Goal: Task Accomplishment & Management: Use online tool/utility

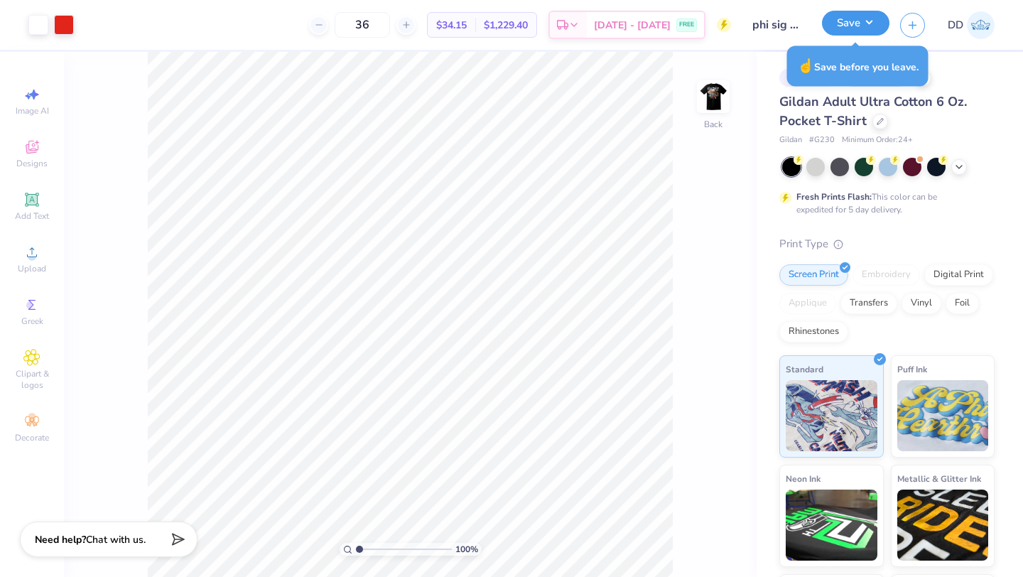
click at [864, 27] on button "Save" at bounding box center [855, 23] width 67 height 25
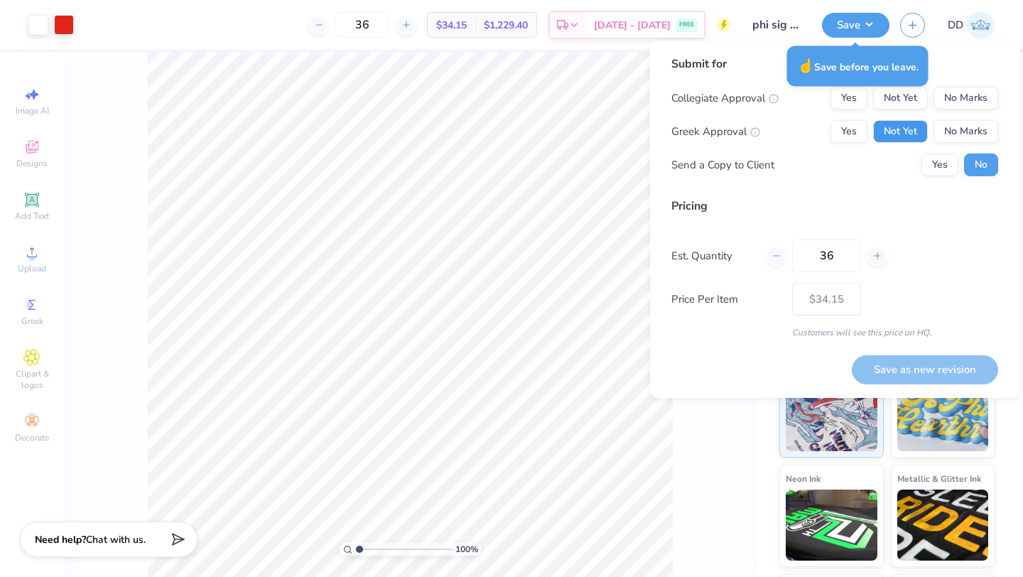
click at [896, 123] on button "Not Yet" at bounding box center [900, 131] width 55 height 23
click at [960, 101] on button "No Marks" at bounding box center [966, 98] width 65 height 23
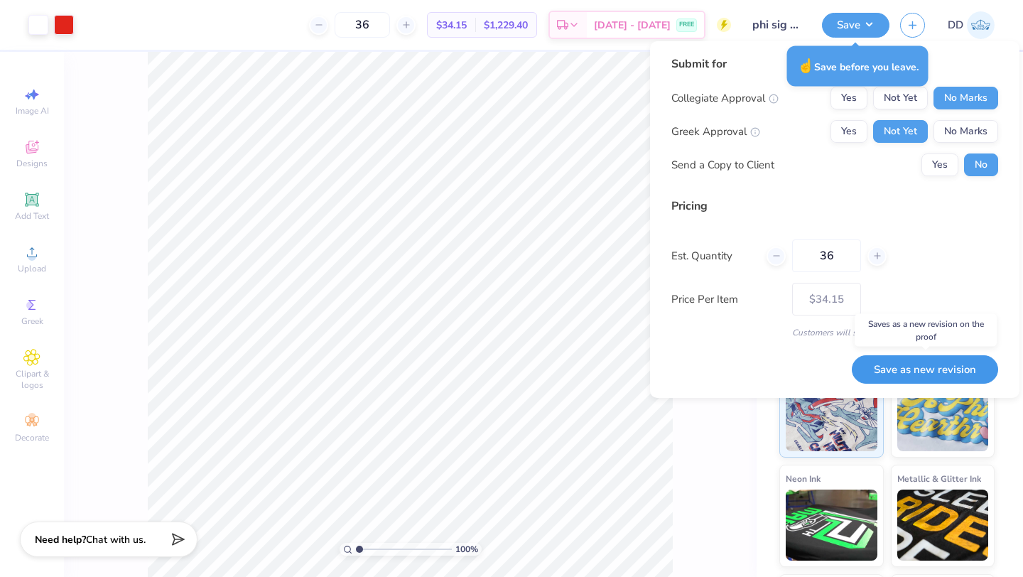
click at [937, 362] on button "Save as new revision" at bounding box center [925, 369] width 146 height 29
type input "$34.15"
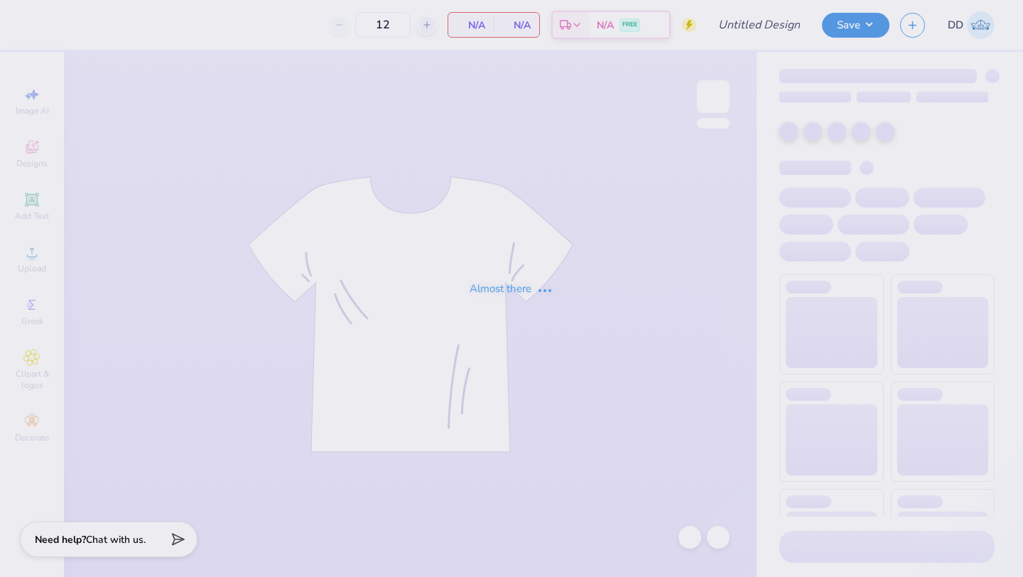
type input "phi sig rush"
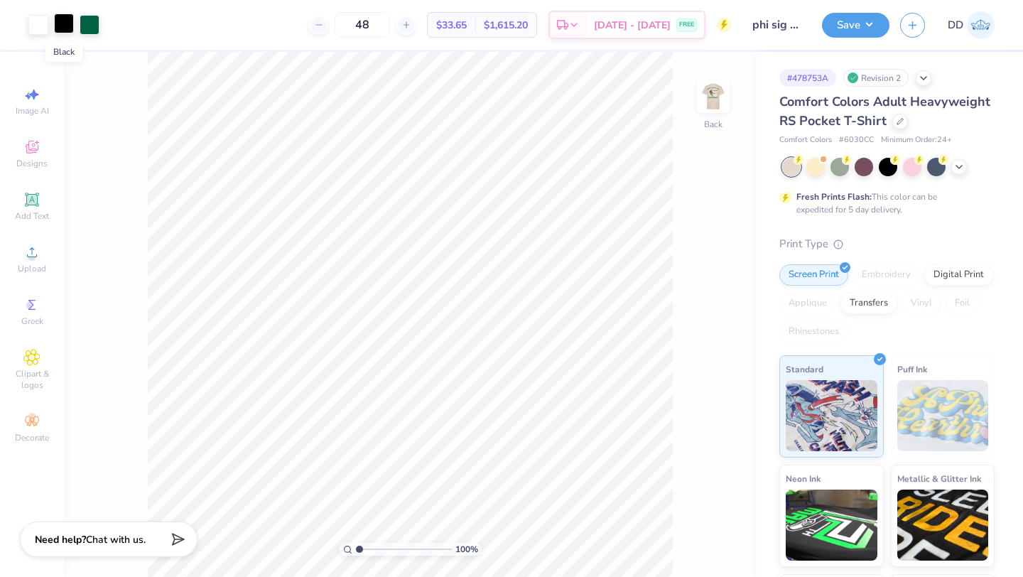
click at [68, 28] on div at bounding box center [64, 23] width 20 height 20
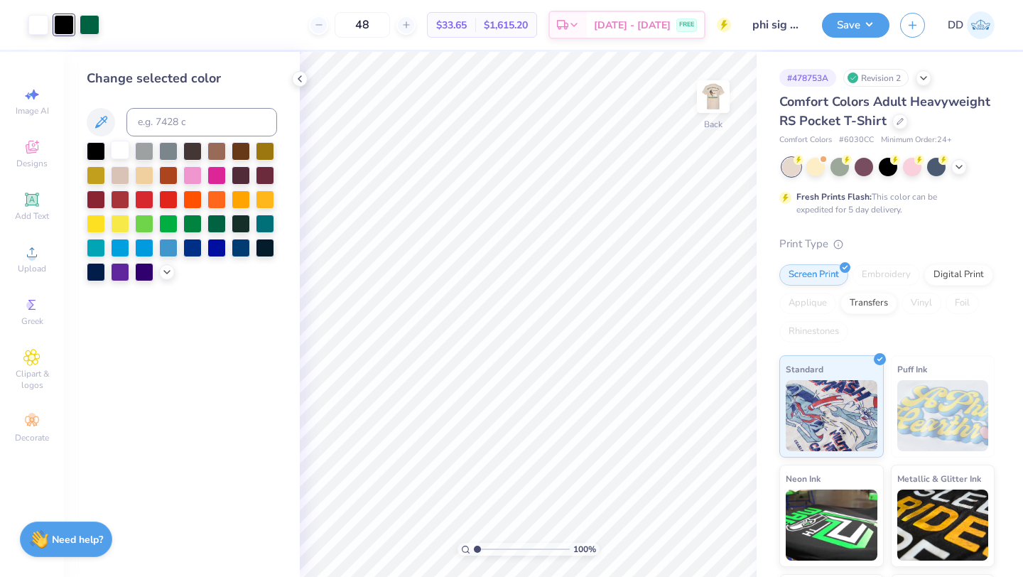
click at [123, 151] on div at bounding box center [120, 150] width 18 height 18
click at [703, 94] on img at bounding box center [713, 96] width 57 height 57
click at [372, 31] on input "48" at bounding box center [362, 25] width 55 height 26
type input "4"
type input "36"
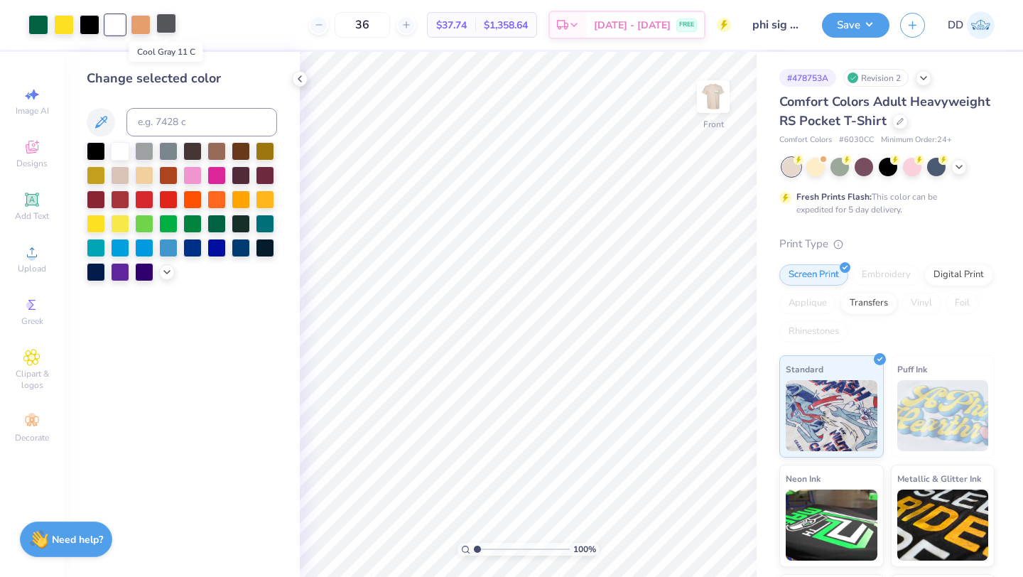
click at [171, 29] on div at bounding box center [166, 23] width 20 height 20
click at [120, 150] on div at bounding box center [120, 150] width 18 height 18
click at [696, 531] on icon at bounding box center [690, 537] width 14 height 14
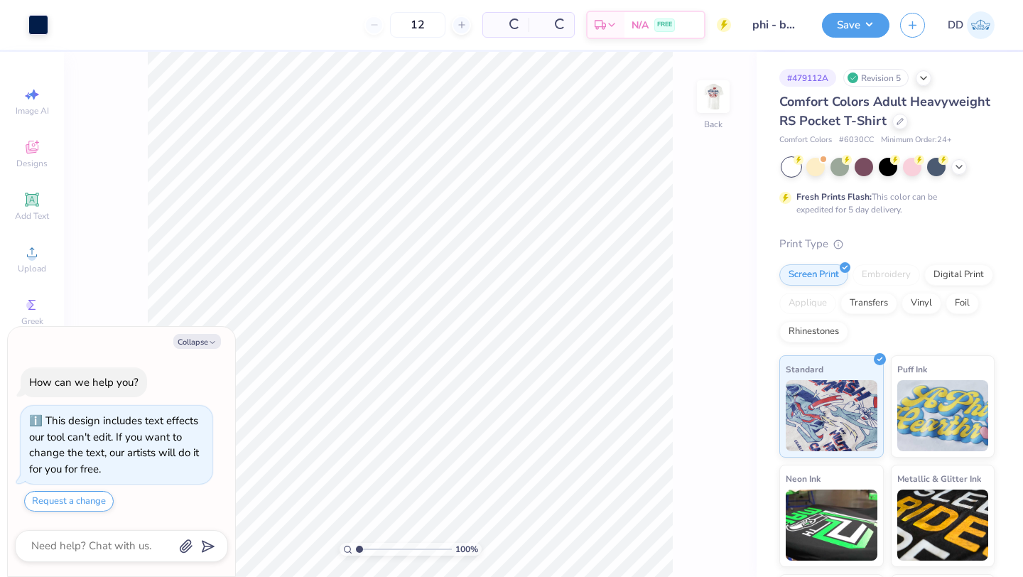
type textarea "x"
click at [391, 26] on input "12" at bounding box center [369, 25] width 55 height 26
type input "1"
type input "36"
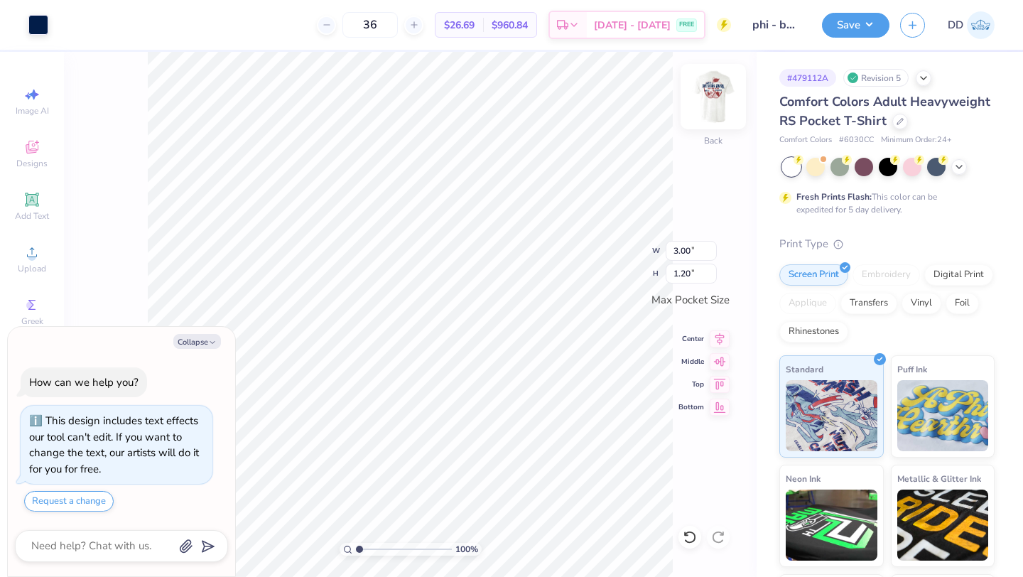
click at [710, 88] on img at bounding box center [713, 96] width 57 height 57
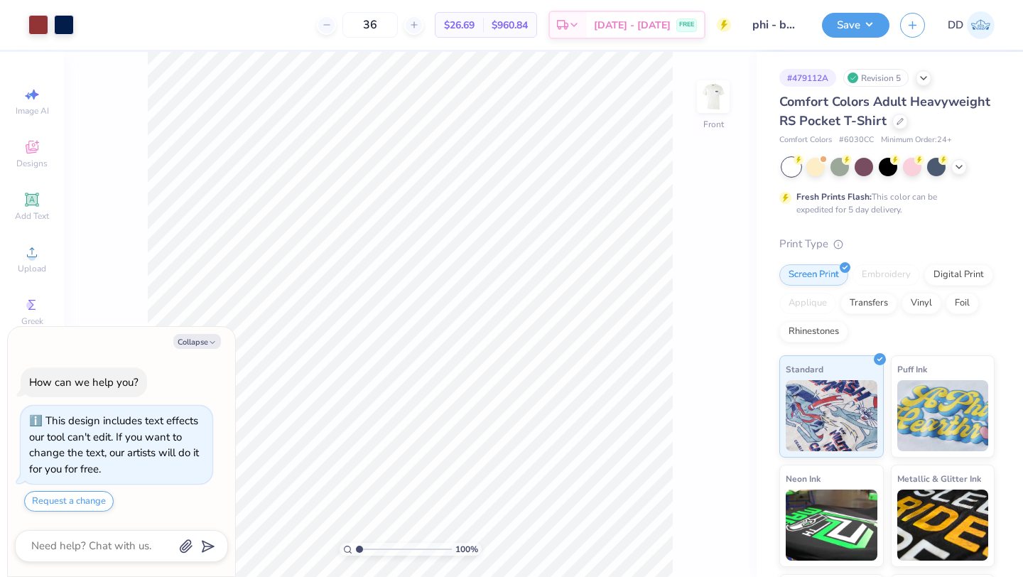
type textarea "x"
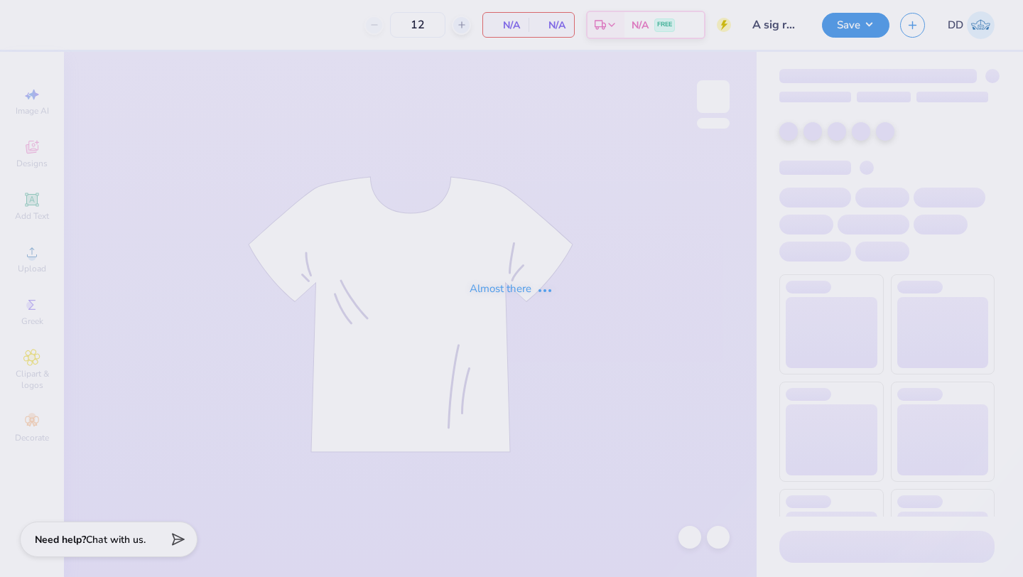
type input "72"
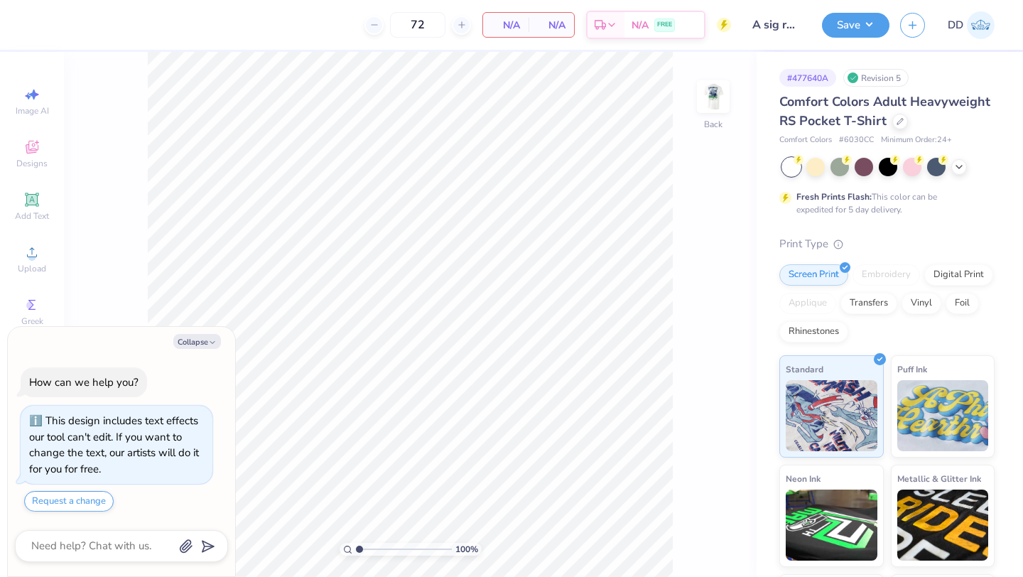
type textarea "x"
click at [370, 31] on input "72" at bounding box center [362, 25] width 55 height 26
type input "7"
type input "36"
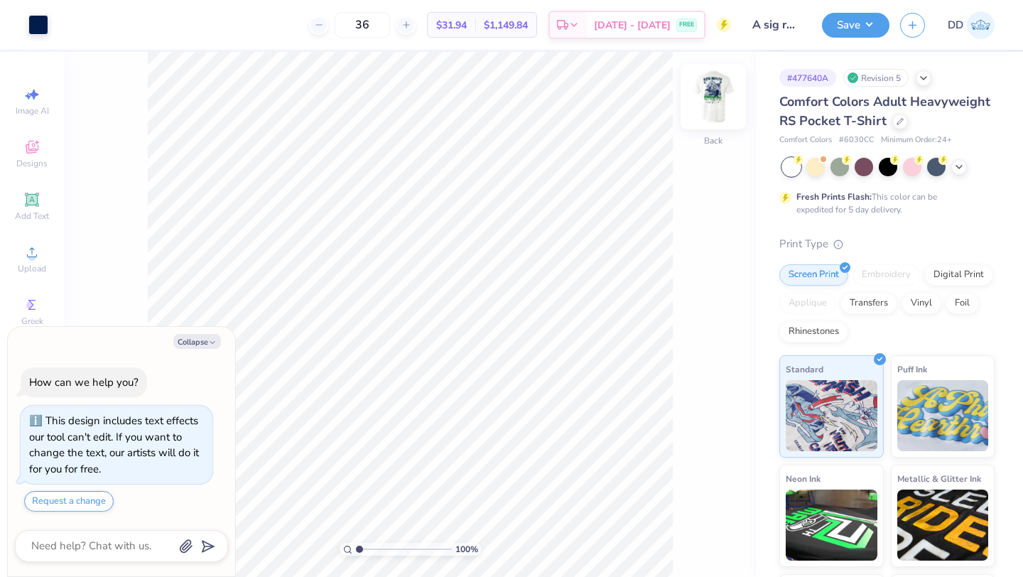
click at [723, 83] on img at bounding box center [713, 96] width 57 height 57
click at [82, 26] on div at bounding box center [90, 23] width 20 height 20
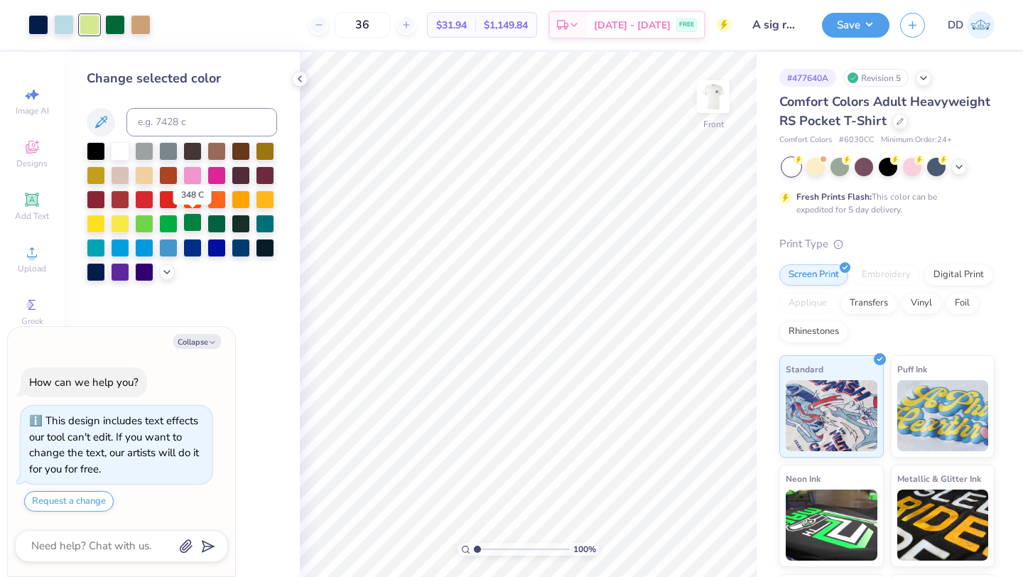
click at [195, 222] on div at bounding box center [192, 222] width 18 height 18
click at [113, 28] on div at bounding box center [115, 23] width 20 height 20
click at [188, 220] on div at bounding box center [192, 222] width 18 height 18
type textarea "x"
